Goal: Transaction & Acquisition: Purchase product/service

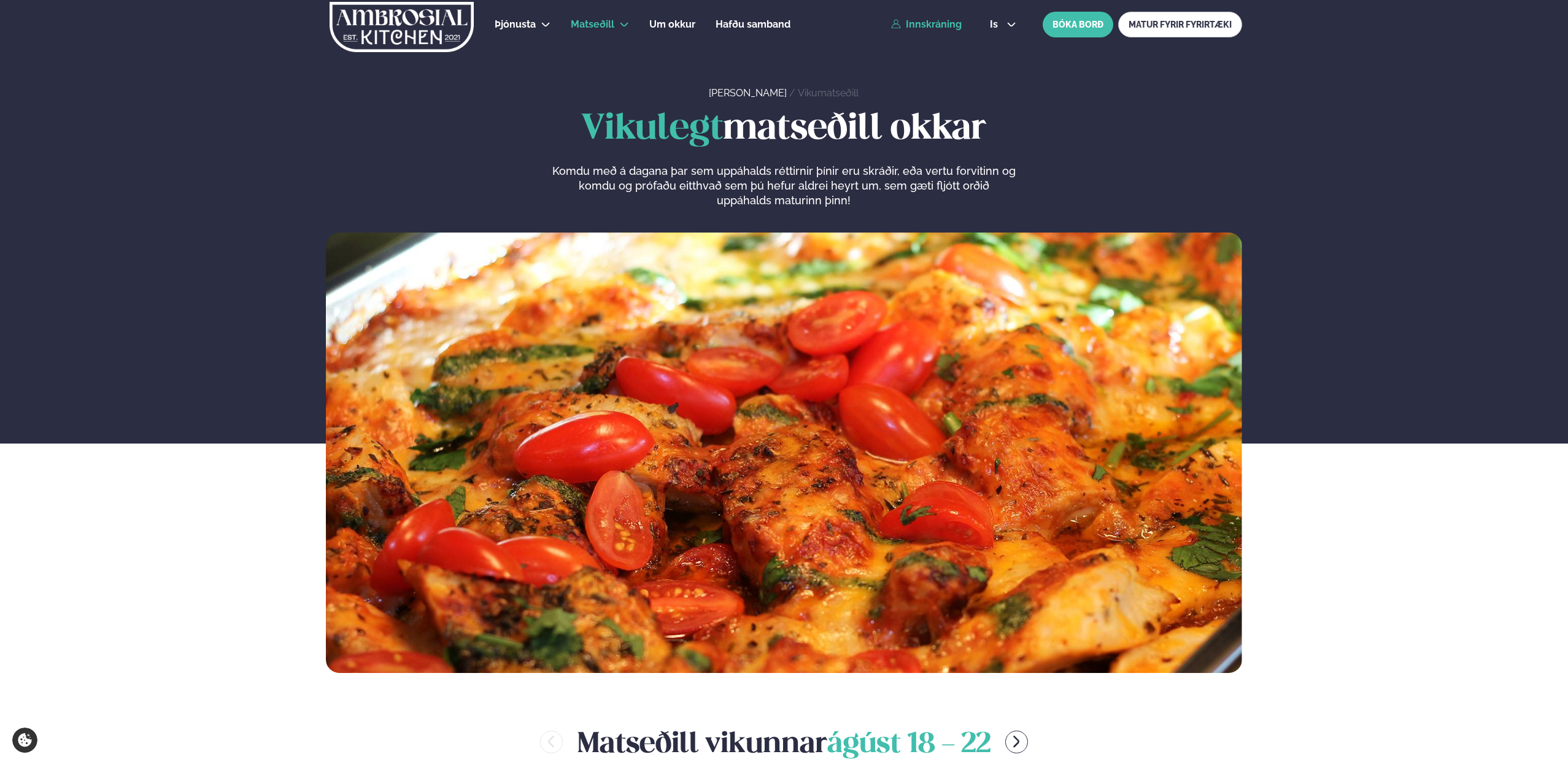
click at [932, 19] on link "Innskráning" at bounding box center [926, 24] width 71 height 11
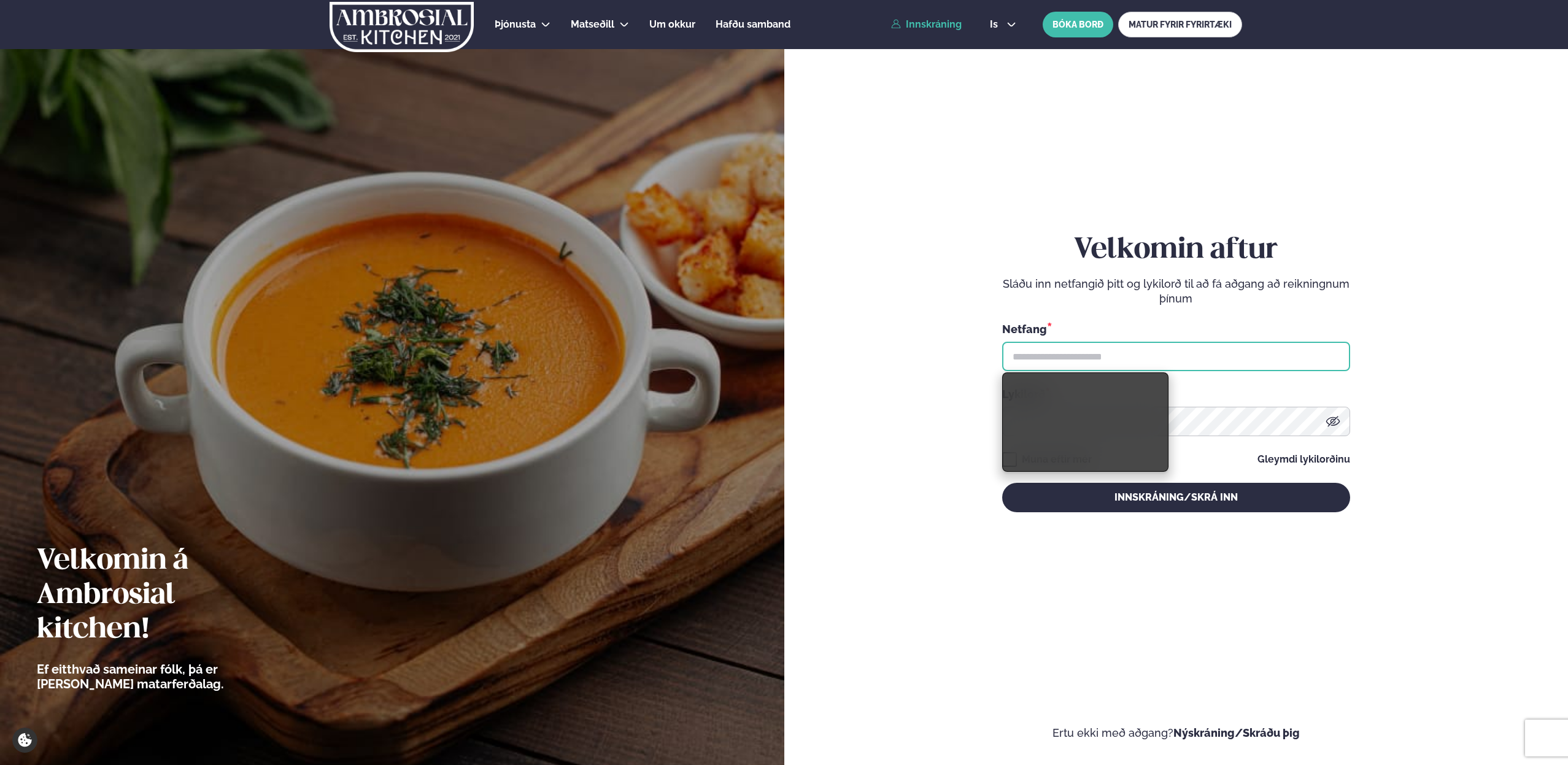
click at [1028, 343] on input "text" at bounding box center [1176, 356] width 348 height 29
type input "**********"
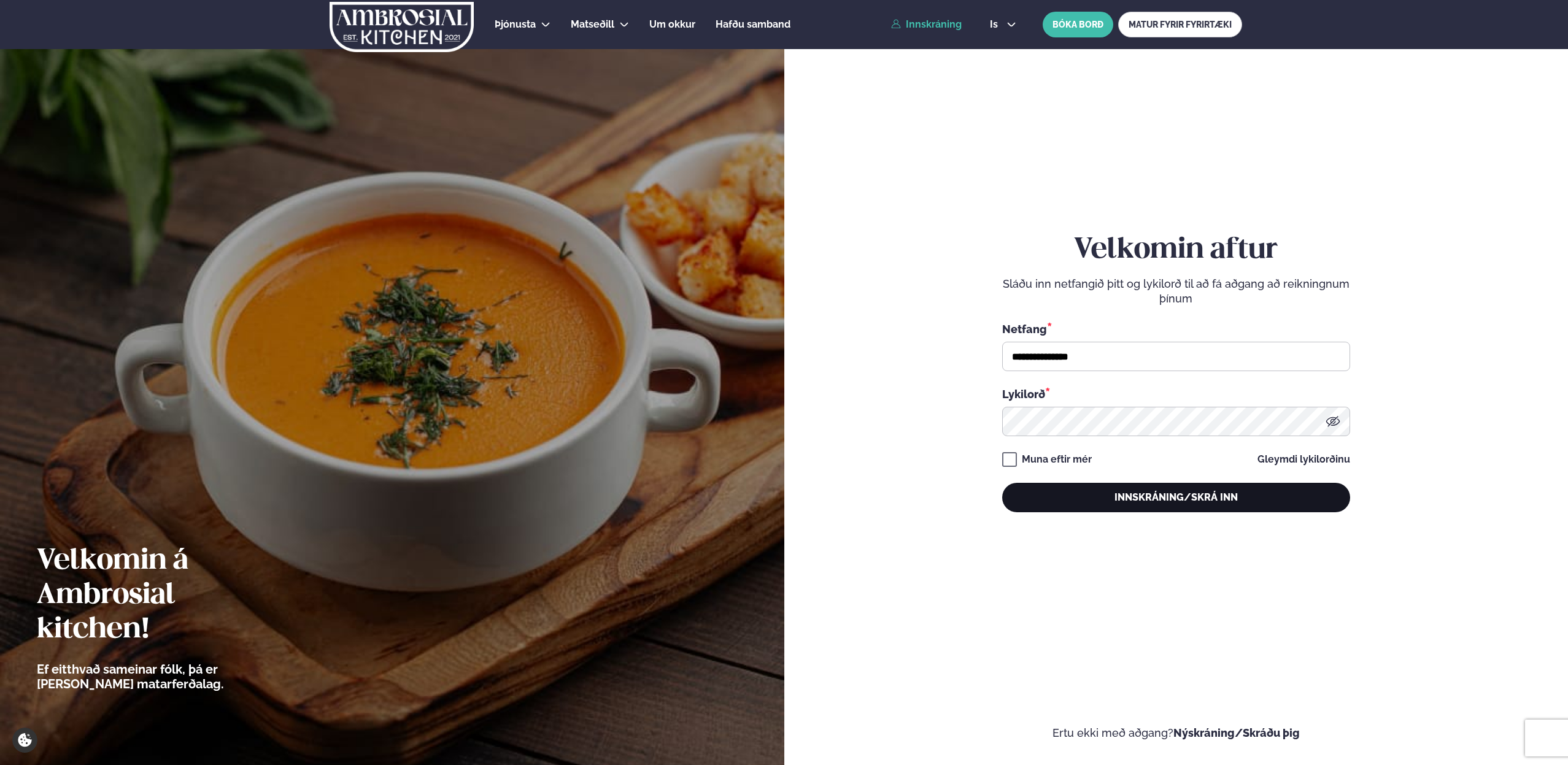
click at [1121, 504] on button "Innskráning/Skrá inn" at bounding box center [1176, 497] width 348 height 29
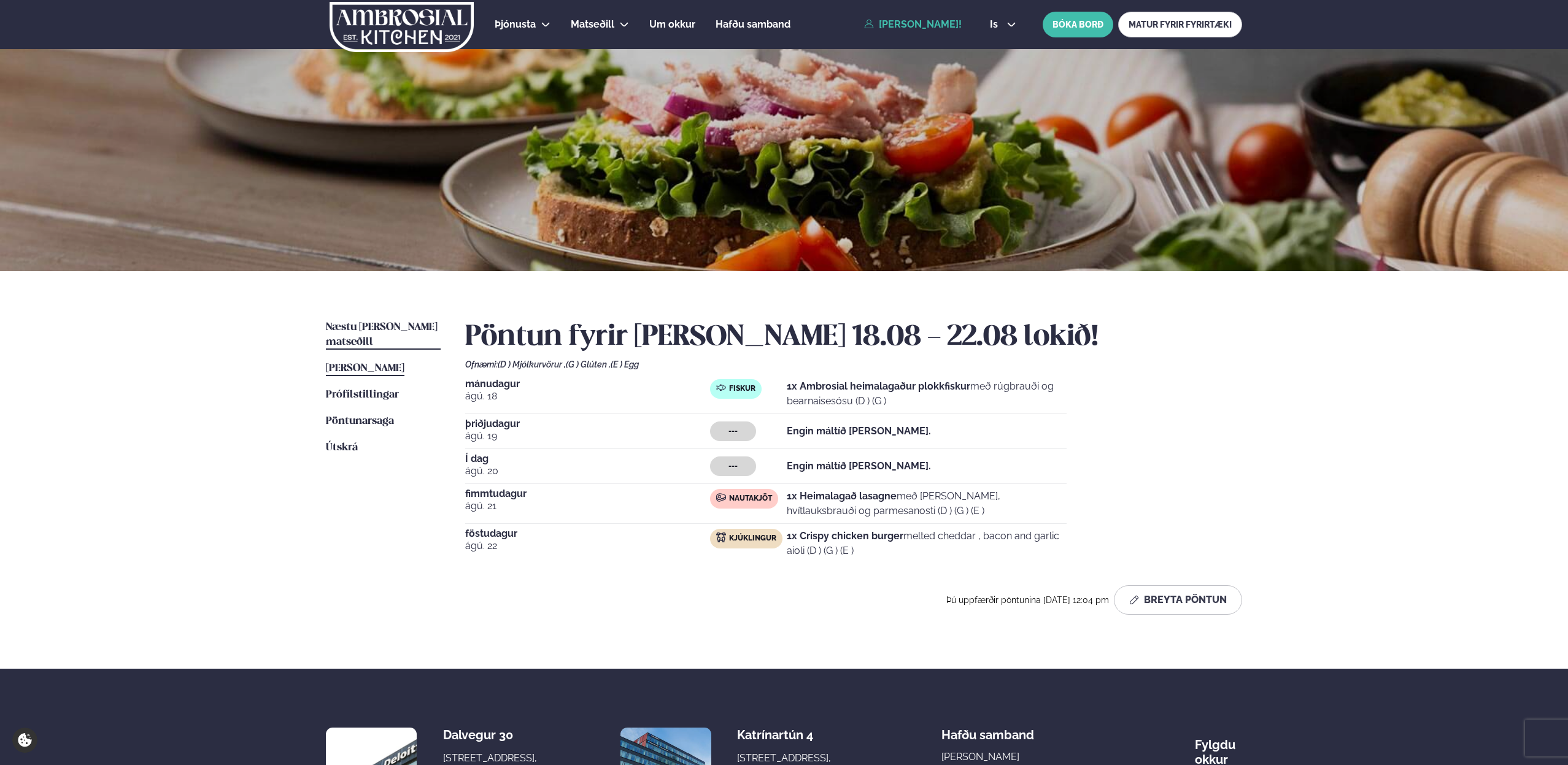
click at [387, 324] on span "Næstu [PERSON_NAME] matseðill" at bounding box center [382, 335] width 112 height 25
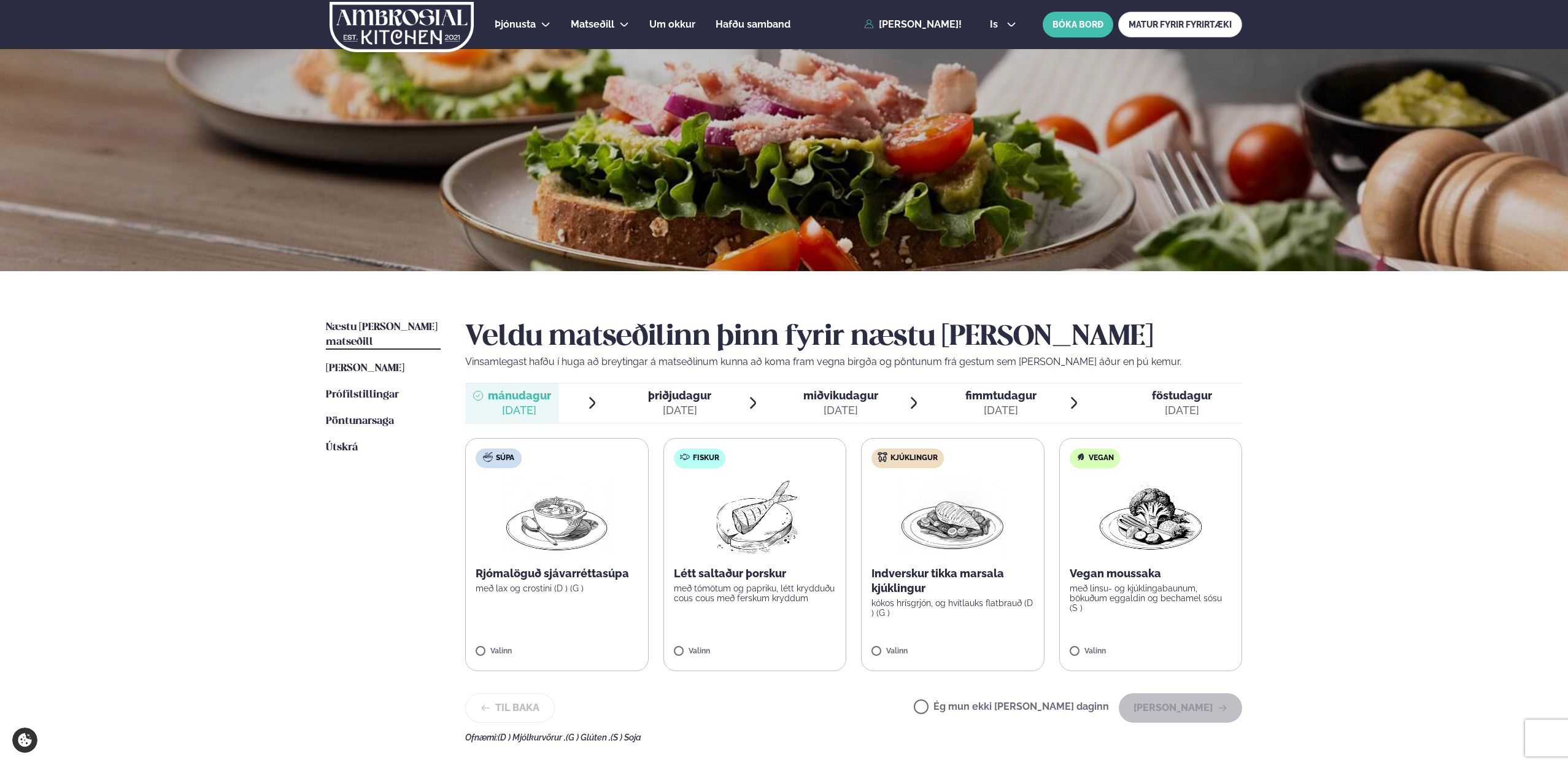
click at [723, 594] on p "með tómötum og papriku, létt krydduðu cous cous með ferskum kryddum" at bounding box center [754, 594] width 162 height 20
click at [696, 642] on label "Fiskur Létt saltaður þorskur með tómötum og papriku, létt krydduðu cous cous me…" at bounding box center [754, 555] width 184 height 233
click at [737, 514] on img at bounding box center [754, 517] width 108 height 79
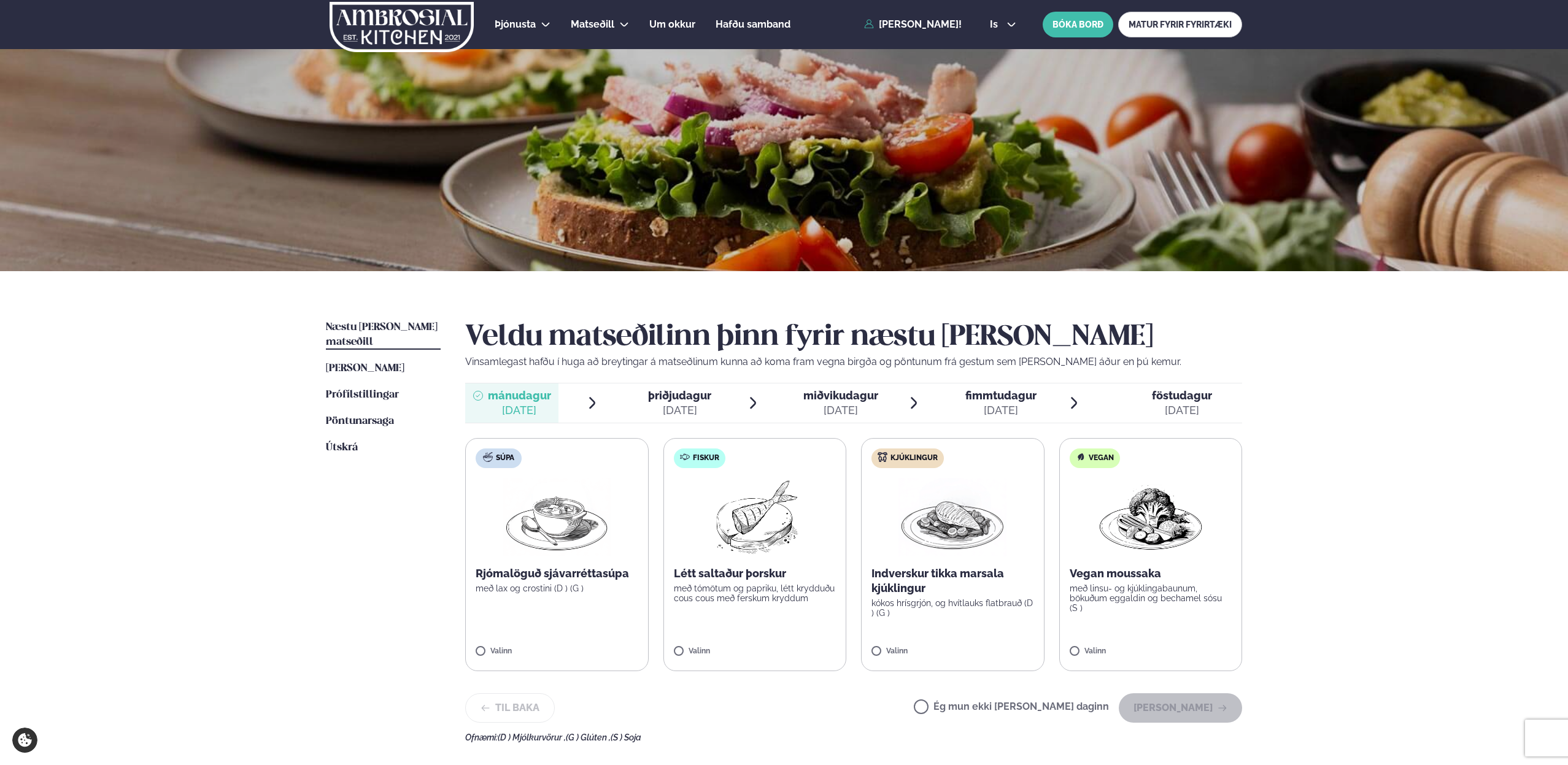
click at [737, 514] on img at bounding box center [754, 517] width 108 height 79
click at [736, 490] on img at bounding box center [754, 517] width 108 height 79
click at [738, 489] on img at bounding box center [754, 517] width 108 height 79
click at [902, 500] on img at bounding box center [952, 517] width 108 height 79
click at [763, 608] on label "Fiskur Létt saltaður þorskur með tómötum og papriku, létt krydduðu cous cous me…" at bounding box center [754, 555] width 184 height 233
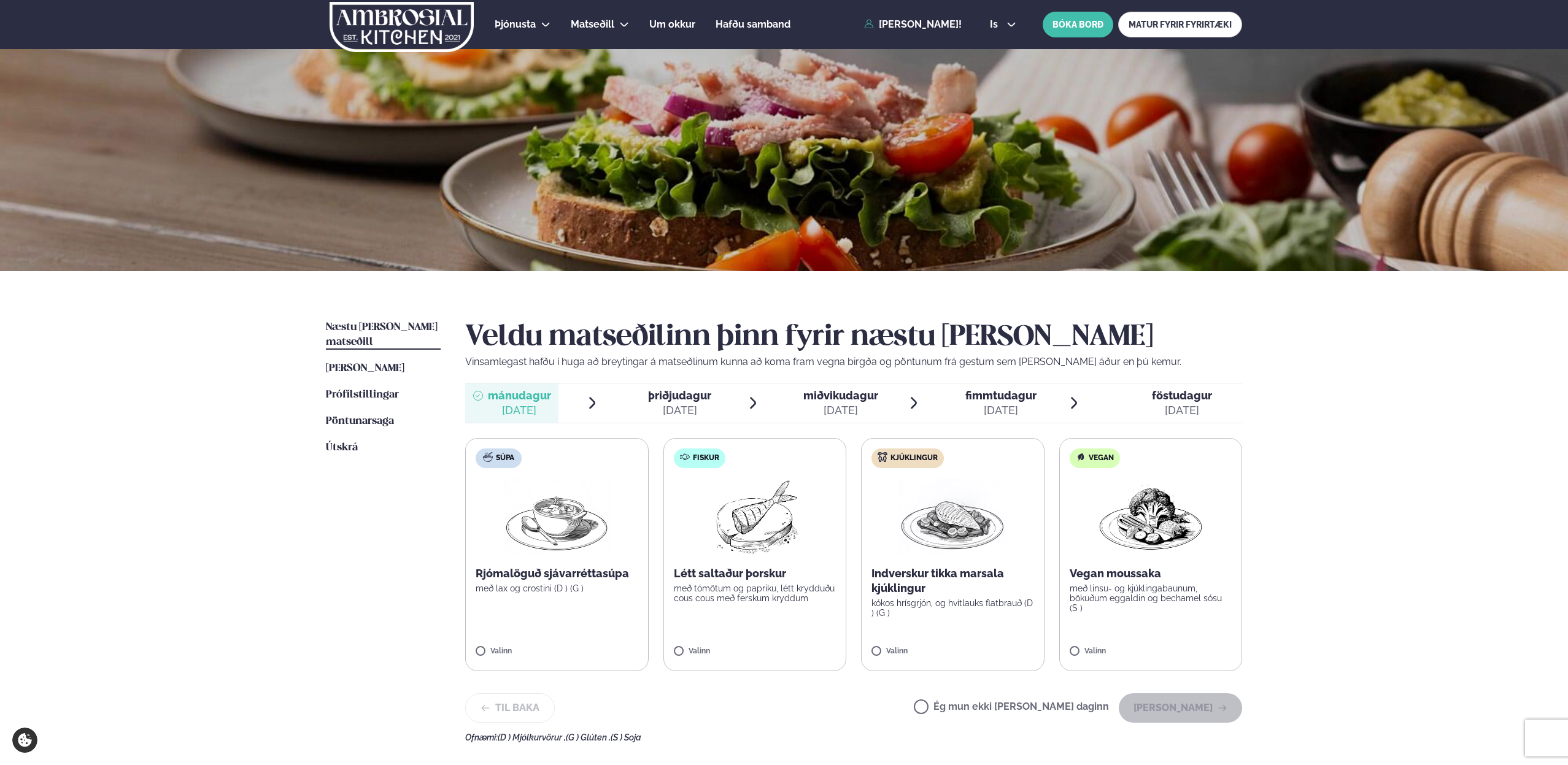
click at [764, 608] on label "Fiskur Létt saltaður þorskur með tómötum og papriku, létt krydduðu cous cous me…" at bounding box center [754, 555] width 184 height 233
drag, startPoint x: 819, startPoint y: 734, endPoint x: 783, endPoint y: 634, distance: 106.3
click at [819, 734] on div "Ofnæmi: (D ) Mjólkurvörur , (G ) Glúten , (S ) Soja" at bounding box center [853, 737] width 776 height 10
click at [1174, 713] on button "[PERSON_NAME]" at bounding box center [1180, 707] width 123 height 29
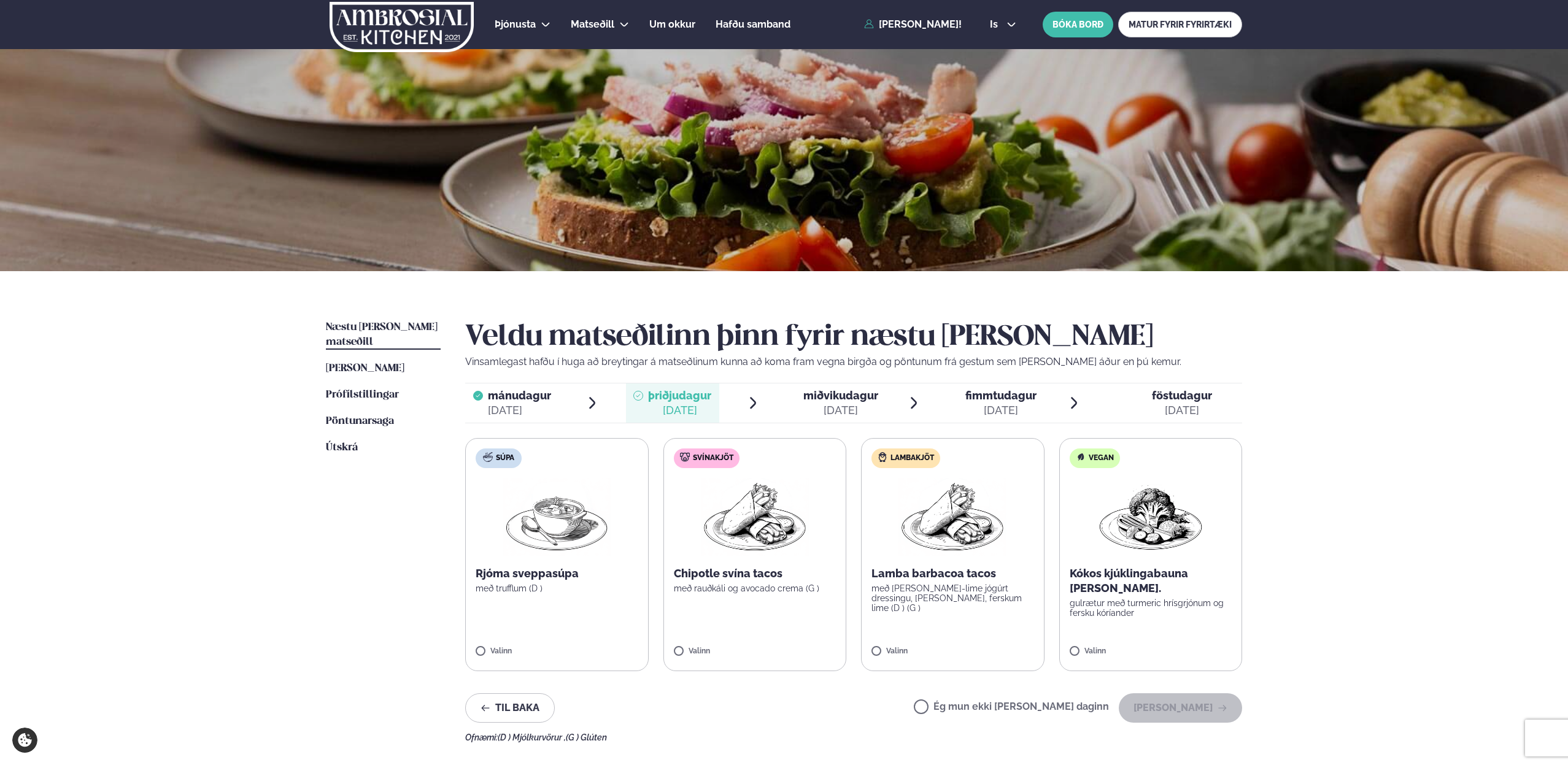
click at [804, 394] on span "miðvikudagur" at bounding box center [840, 395] width 75 height 13
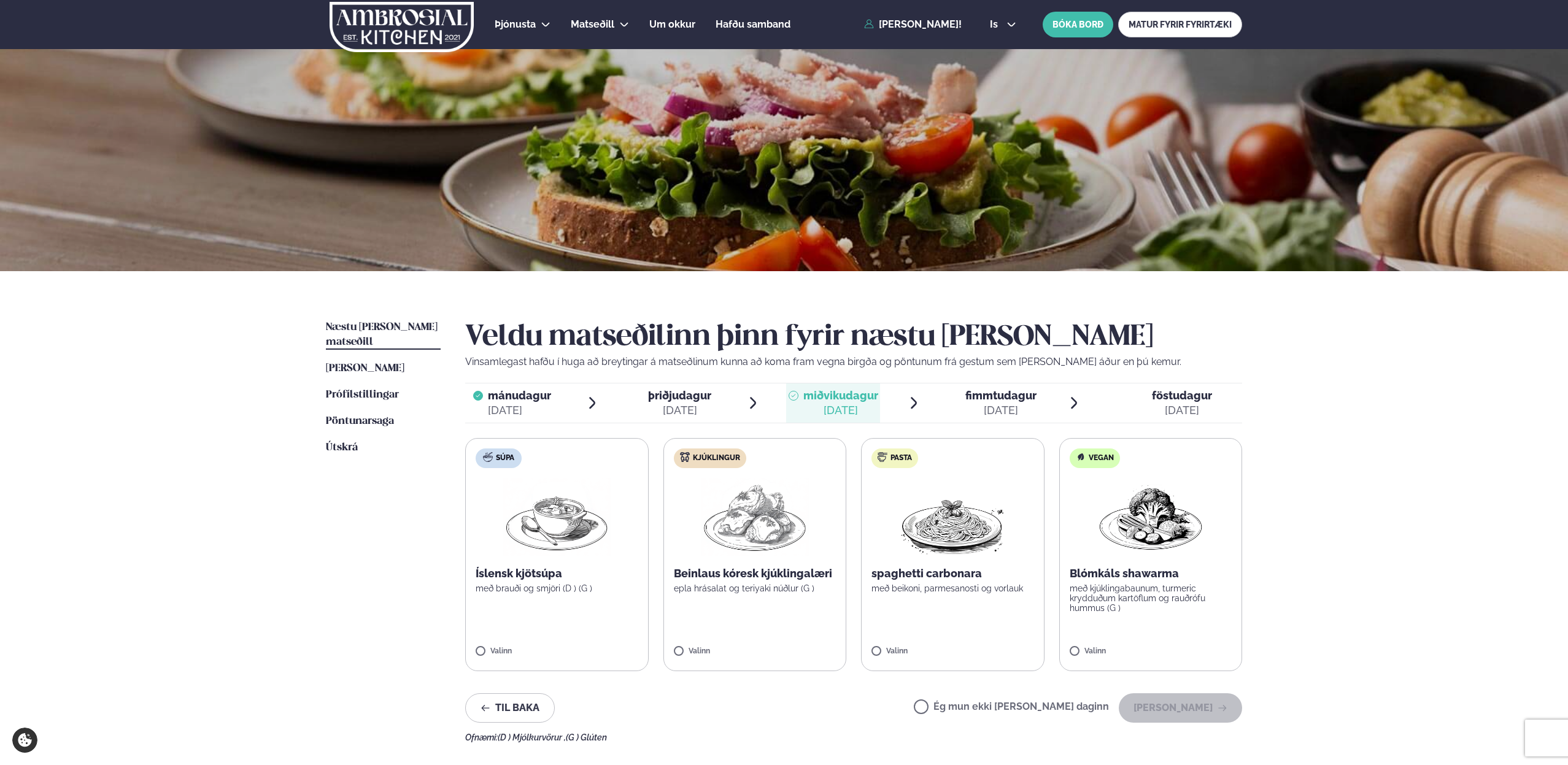
click at [692, 396] on span "þriðjudagur" at bounding box center [679, 395] width 63 height 13
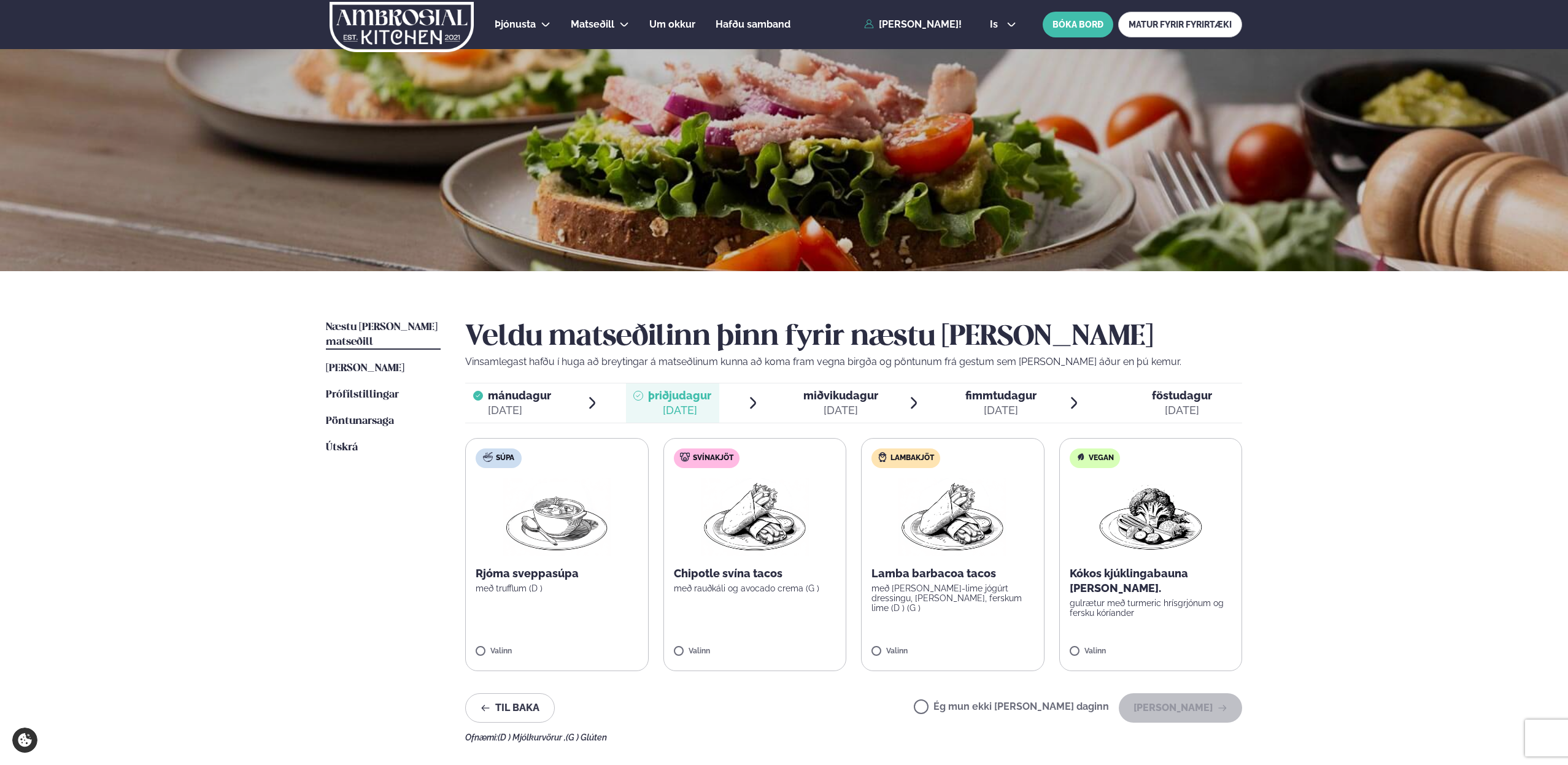
click at [845, 403] on div "[DATE]" at bounding box center [840, 410] width 75 height 15
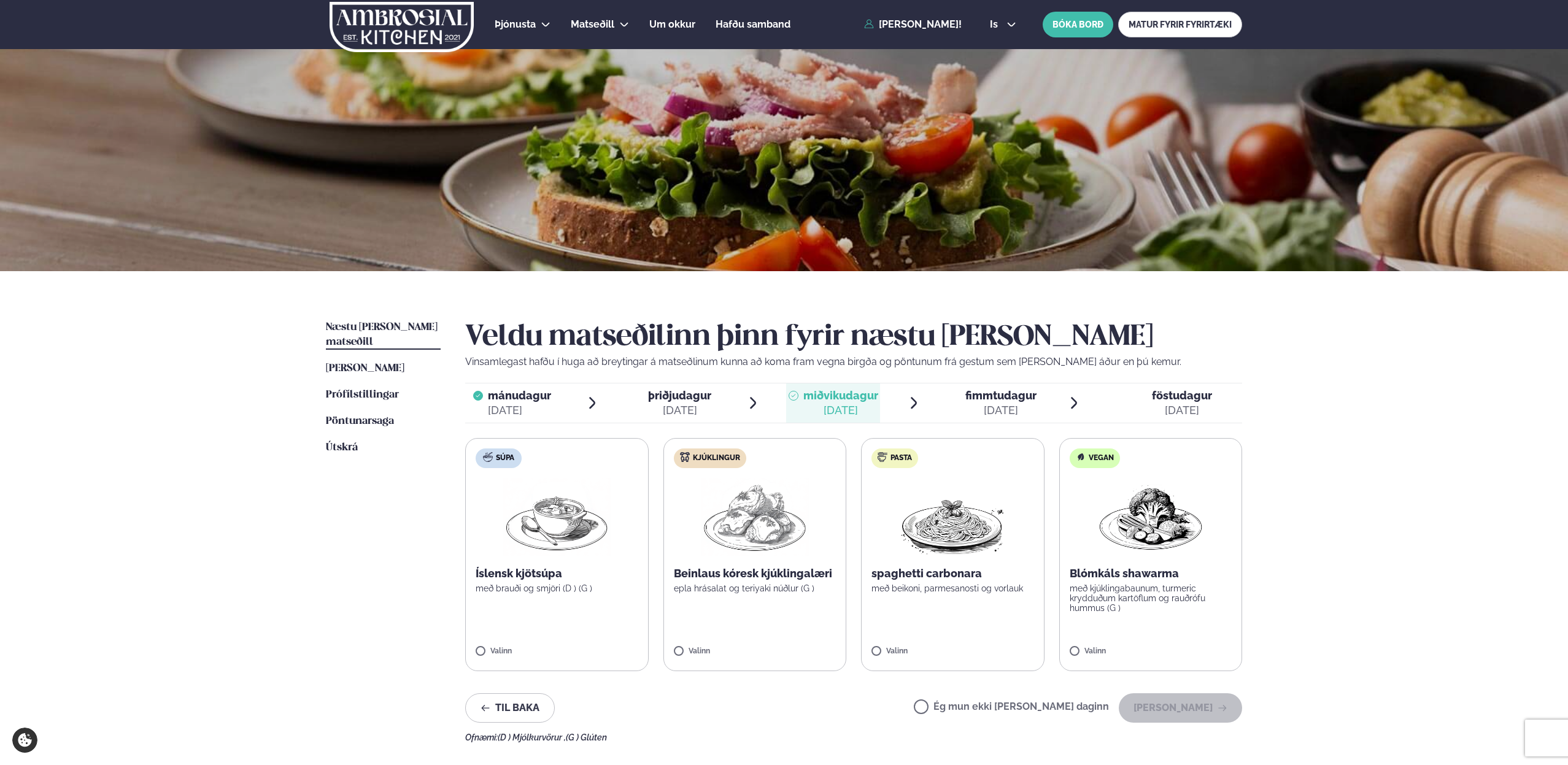
click at [981, 387] on span "fimmtudagur fim. [DATE]" at bounding box center [993, 403] width 93 height 39
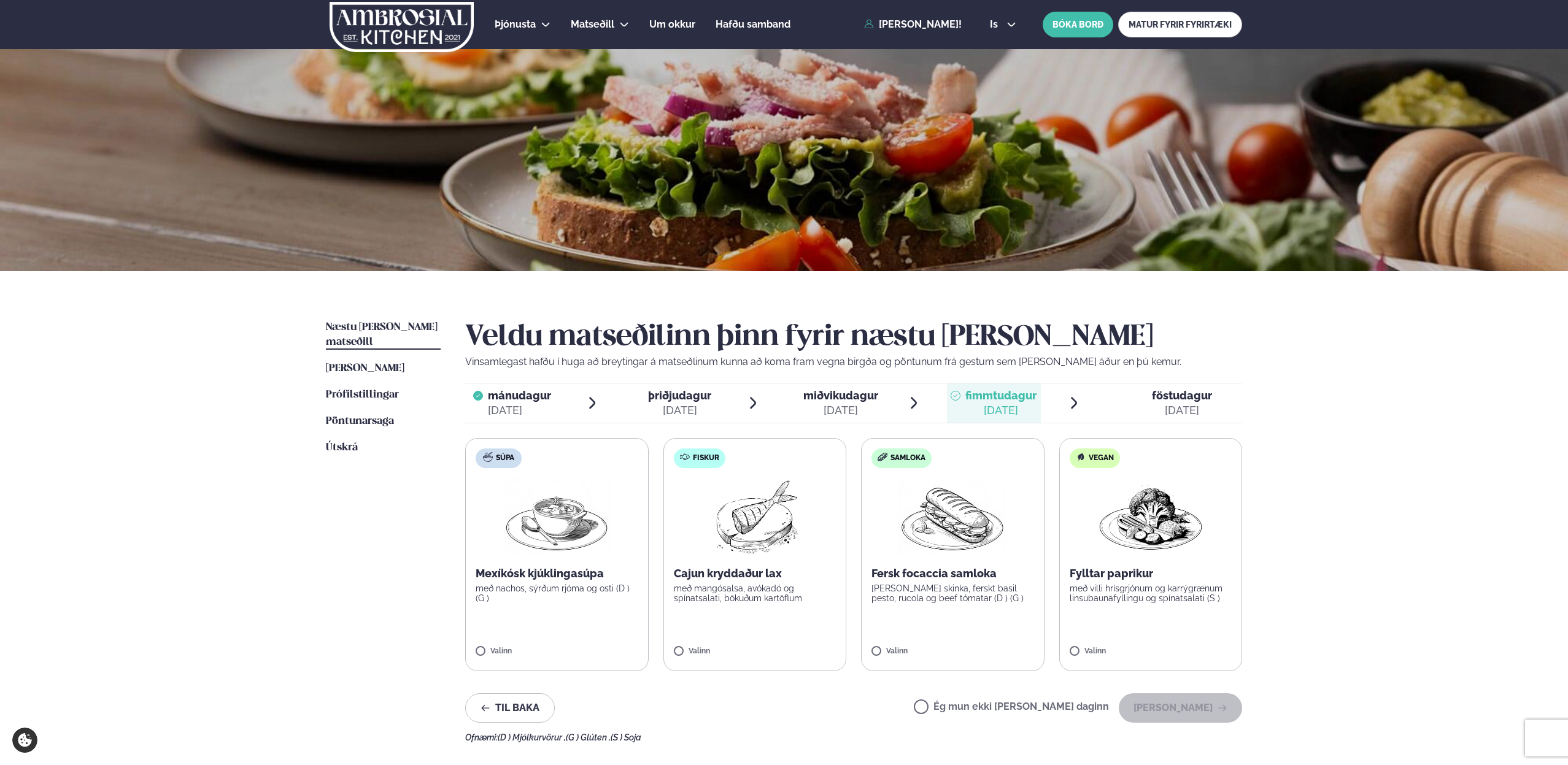
click at [1287, 412] on div "Þjónusta Hádegismatur fyrir fyrirtæki Fyrirtækja veitingar Einkapartý Matseðill…" at bounding box center [784, 520] width 1568 height 1040
click at [907, 578] on p "Fersk focaccia samloka" at bounding box center [952, 573] width 162 height 15
click at [1146, 706] on button "[PERSON_NAME]" at bounding box center [1180, 707] width 123 height 29
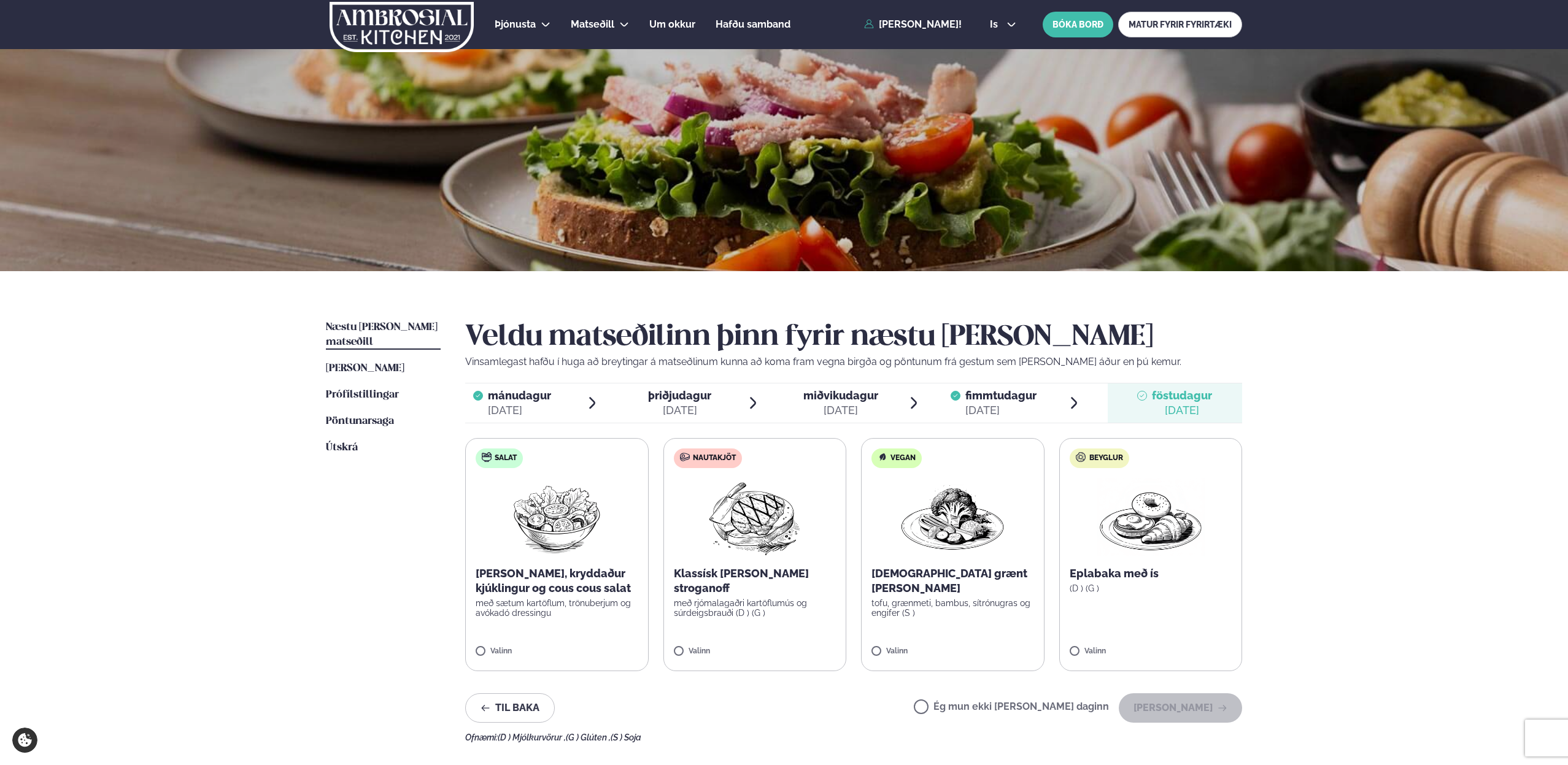
click at [711, 566] on p "Klassísk [PERSON_NAME] stroganoff" at bounding box center [754, 580] width 162 height 29
click at [693, 661] on label "Nautakjöt Klassísk [PERSON_NAME] stroganoff með rjómalagaðri kartöflumús og súr…" at bounding box center [754, 555] width 184 height 233
click at [1184, 703] on button "[PERSON_NAME]" at bounding box center [1180, 707] width 123 height 29
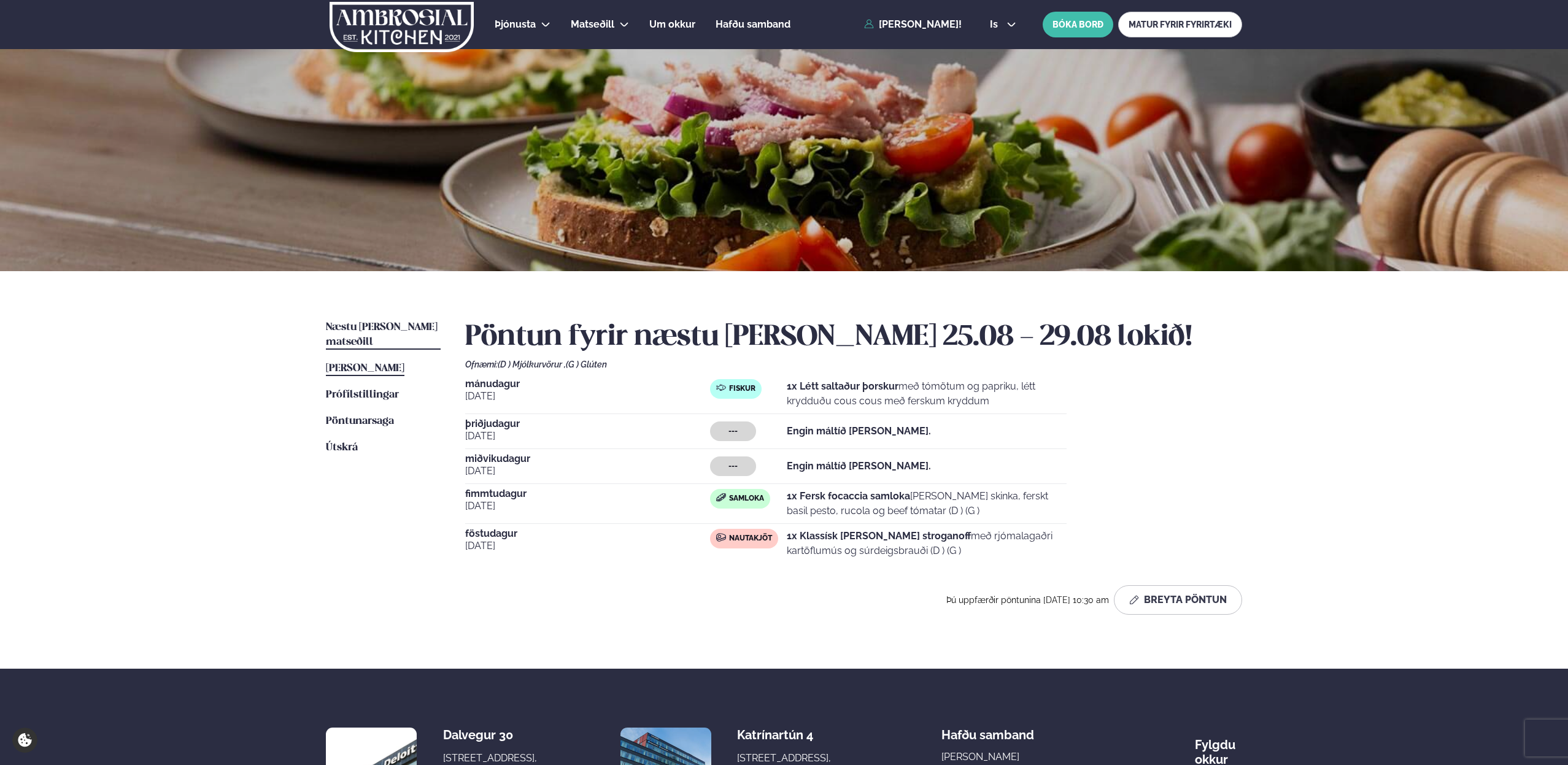
click at [368, 363] on span "[PERSON_NAME]" at bounding box center [365, 368] width 79 height 11
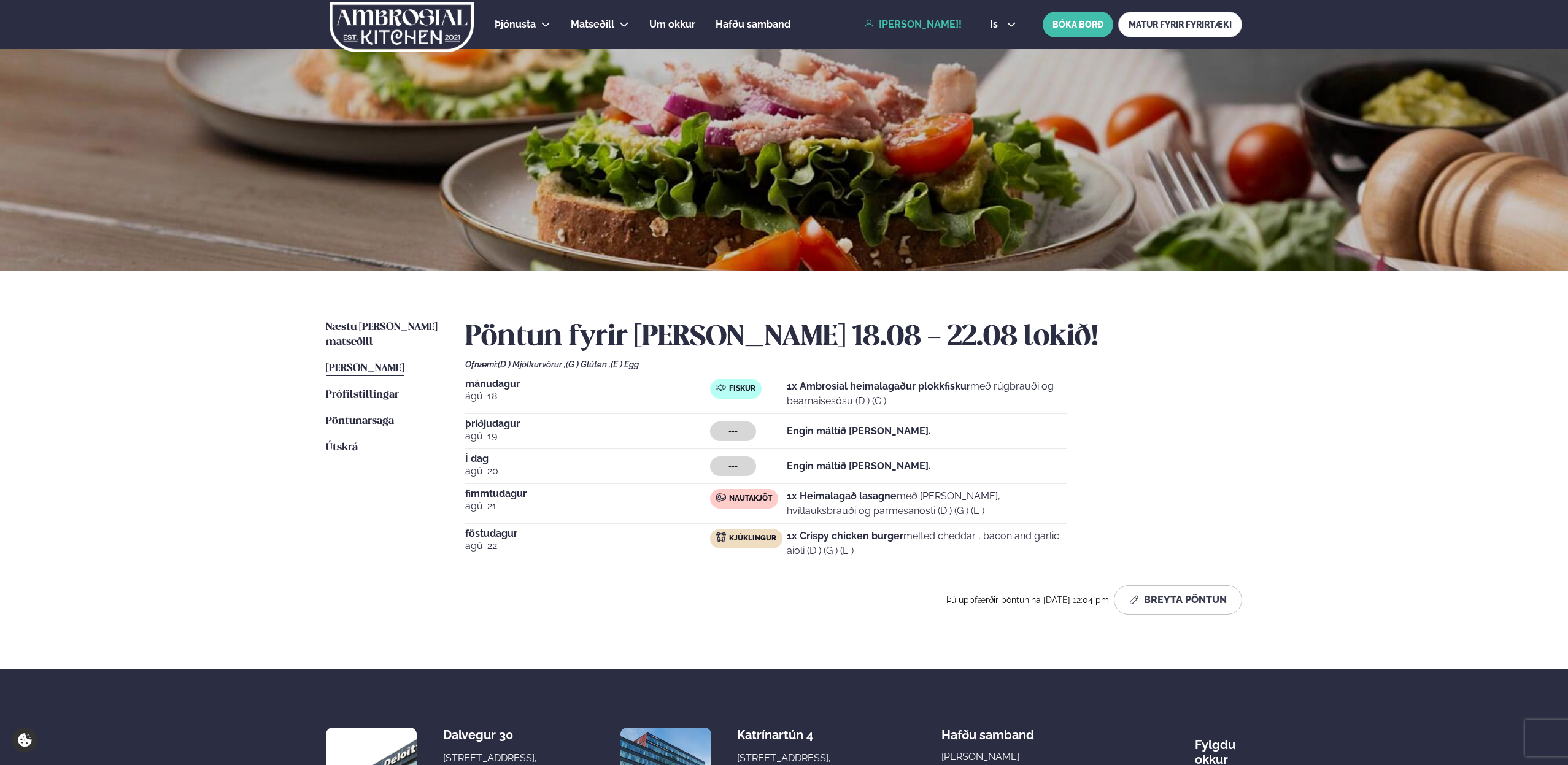
click at [398, 414] on li "Pöntunarsaga Saga" at bounding box center [382, 422] width 114 height 15
click at [374, 416] on span "Pöntunarsaga" at bounding box center [359, 422] width 68 height 11
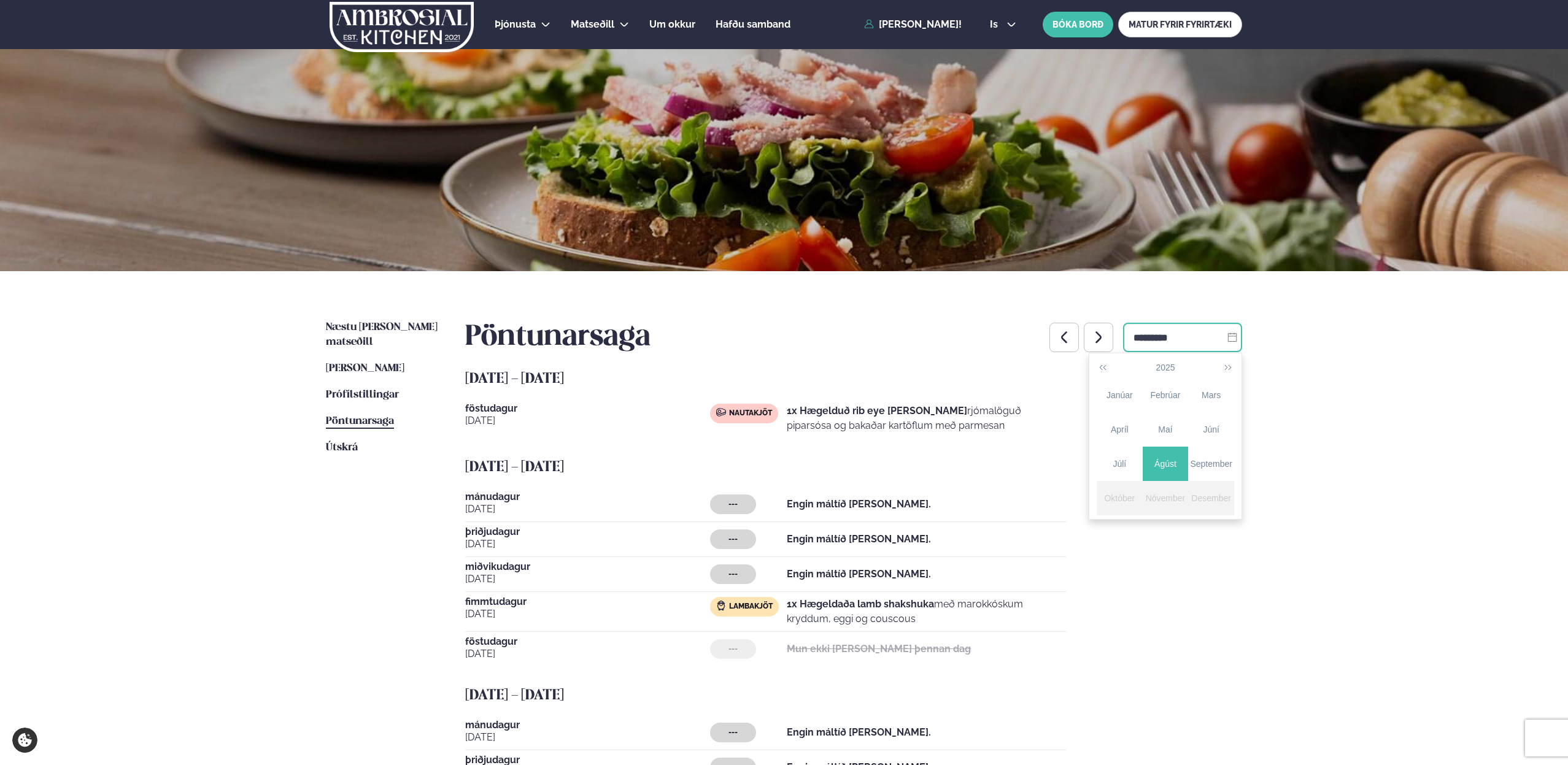
click at [1124, 344] on input "*********" at bounding box center [1182, 337] width 119 height 29
